Goal: Navigation & Orientation: Find specific page/section

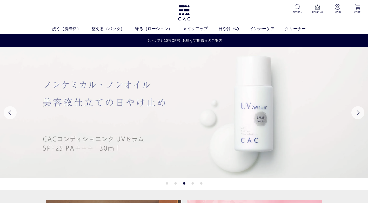
click at [24, 83] on img at bounding box center [184, 112] width 368 height 131
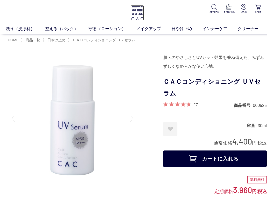
click at [137, 11] on img at bounding box center [137, 12] width 13 height 15
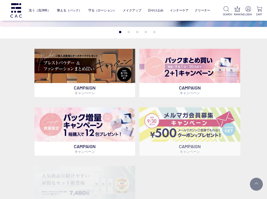
scroll to position [104, 0]
